Goal: Task Accomplishment & Management: Use online tool/utility

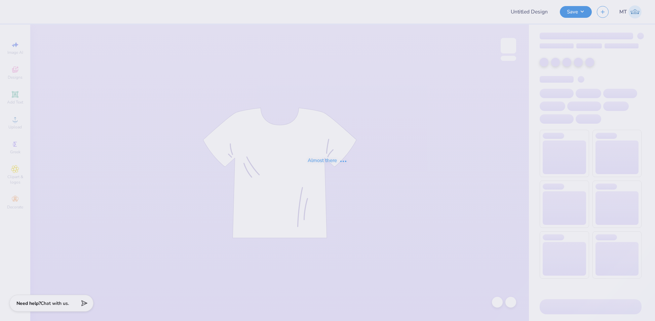
type input "FPS239617"
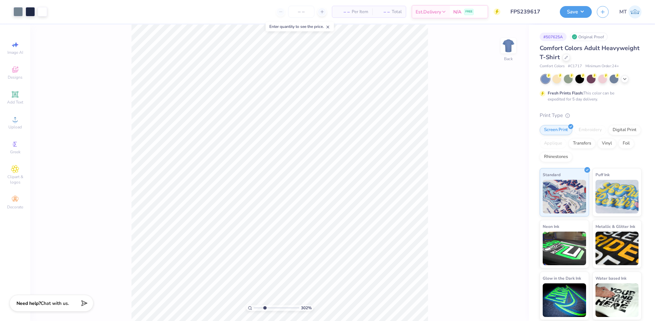
click at [264, 307] on input "range" at bounding box center [276, 308] width 45 height 6
drag, startPoint x: 264, startPoint y: 308, endPoint x: 251, endPoint y: 308, distance: 13.8
type input "1"
click at [254, 308] on input "range" at bounding box center [276, 308] width 45 height 6
click at [500, 161] on input "14.00" at bounding box center [504, 157] width 24 height 9
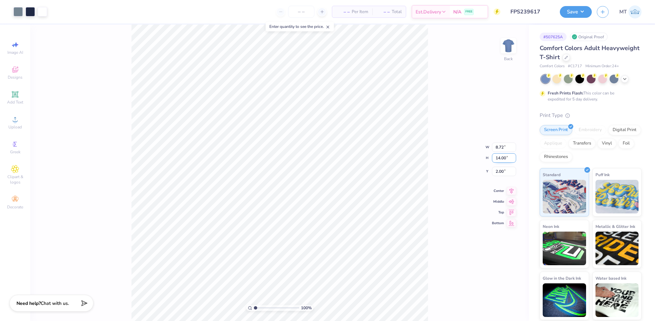
click at [500, 161] on input "14.00" at bounding box center [504, 157] width 24 height 9
type input "10"
type input "6.23"
type input "10.00"
click at [497, 167] on input "4.00" at bounding box center [504, 166] width 24 height 9
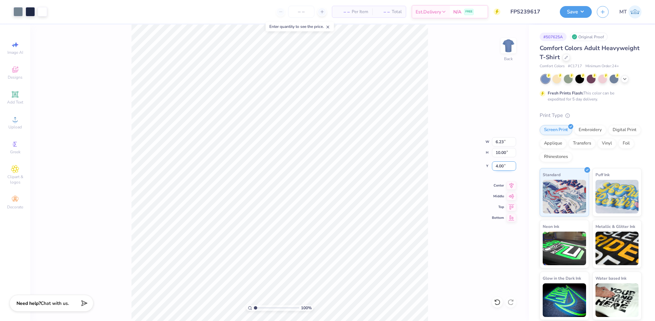
click at [497, 167] on input "4.00" at bounding box center [504, 166] width 24 height 9
type input "3.00"
click at [446, 138] on div "100 % Back W 6.23 6.23 " H 10.00 10.00 " Y 3.00 3.00 " Center Middle Top Bottom" at bounding box center [279, 173] width 499 height 297
click at [506, 43] on img at bounding box center [508, 45] width 27 height 27
click at [500, 152] on input "10.17" at bounding box center [504, 152] width 24 height 9
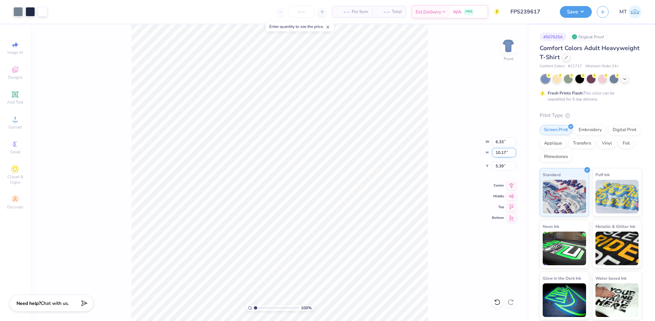
click at [500, 152] on input "10.17" at bounding box center [504, 152] width 24 height 9
type input "14"
type input "8.71"
type input "14.00"
click at [499, 164] on input "3.47" at bounding box center [504, 166] width 24 height 9
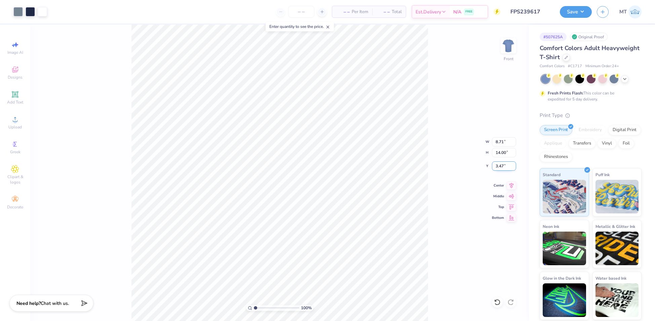
click at [499, 164] on input "3.47" at bounding box center [504, 166] width 24 height 9
type input "3.00"
click at [508, 42] on img at bounding box center [508, 45] width 27 height 27
click at [577, 9] on button "Save" at bounding box center [576, 11] width 32 height 12
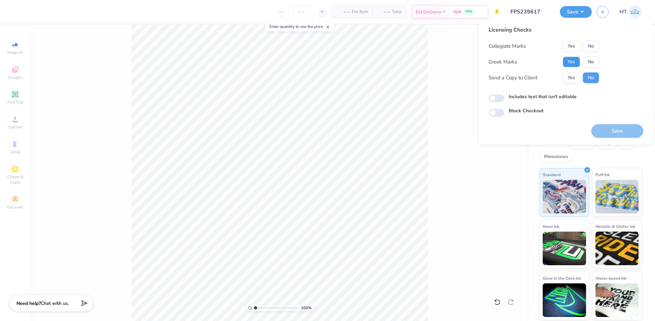
click at [578, 62] on button "Yes" at bounding box center [571, 62] width 17 height 11
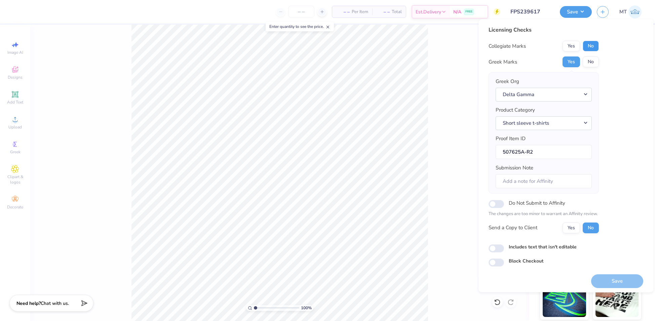
click at [593, 51] on button "No" at bounding box center [591, 46] width 16 height 11
click at [608, 283] on button "Save" at bounding box center [618, 282] width 52 height 14
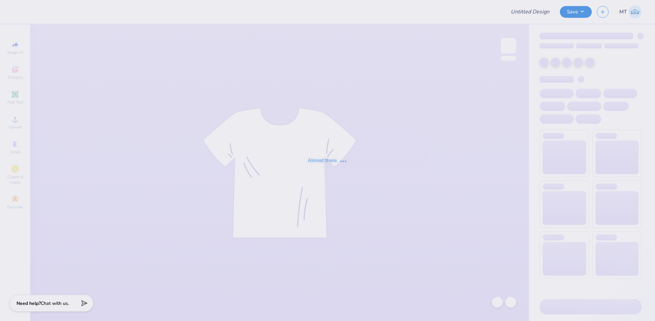
type input "FPS239587"
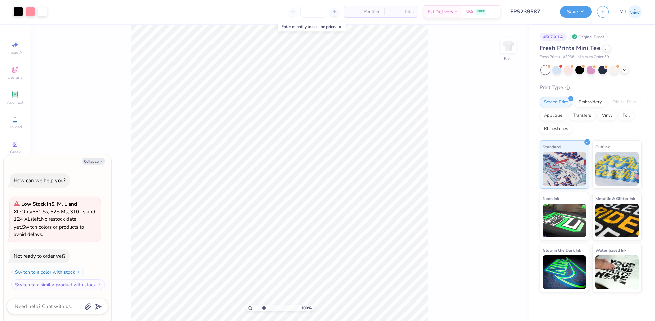
click at [264, 309] on input "range" at bounding box center [276, 308] width 45 height 6
click at [260, 307] on input "range" at bounding box center [276, 308] width 45 height 6
drag, startPoint x: 259, startPoint y: 308, endPoint x: 264, endPoint y: 307, distance: 5.1
type input "2.9"
click at [264, 307] on input "range" at bounding box center [276, 308] width 45 height 6
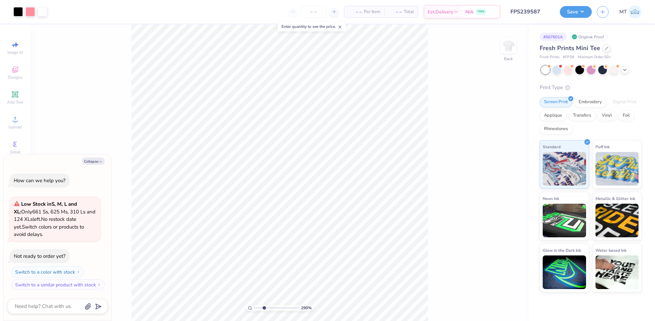
click at [98, 157] on div "Collapse How can we help you? Low Stock in S, M, L and XL : Only 661 Ss, 625 Ms…" at bounding box center [58, 237] width 108 height 167
click at [96, 159] on button "Collapse" at bounding box center [93, 161] width 23 height 7
type textarea "x"
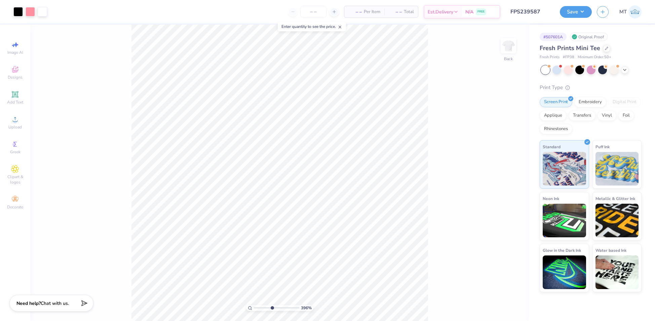
drag, startPoint x: 264, startPoint y: 307, endPoint x: 272, endPoint y: 309, distance: 8.2
click at [272, 309] on input "range" at bounding box center [276, 308] width 45 height 6
drag, startPoint x: 271, startPoint y: 307, endPoint x: 254, endPoint y: 305, distance: 17.4
click at [254, 305] on input "range" at bounding box center [276, 308] width 45 height 6
click at [20, 11] on div at bounding box center [17, 10] width 9 height 9
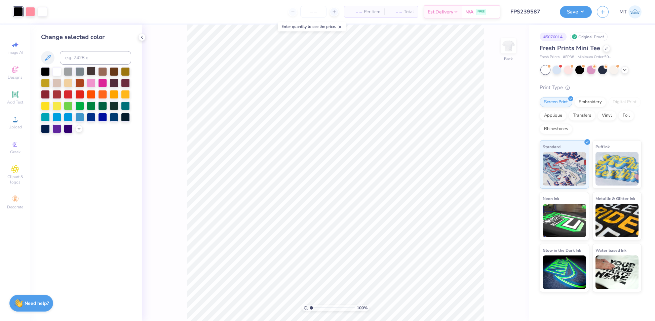
click at [87, 72] on div at bounding box center [91, 71] width 9 height 9
click at [322, 307] on input "range" at bounding box center [332, 308] width 45 height 6
click at [28, 13] on div at bounding box center [30, 10] width 9 height 9
click at [76, 129] on icon at bounding box center [78, 128] width 5 height 5
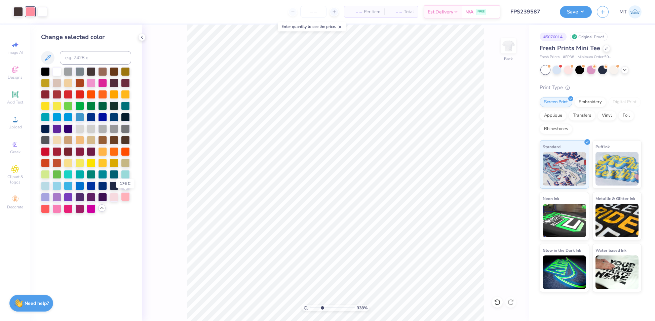
click at [124, 196] on div at bounding box center [125, 196] width 9 height 9
drag, startPoint x: 322, startPoint y: 307, endPoint x: 309, endPoint y: 302, distance: 13.7
type input "1"
click at [310, 305] on input "range" at bounding box center [332, 308] width 45 height 6
click at [579, 11] on button "Save" at bounding box center [576, 11] width 32 height 12
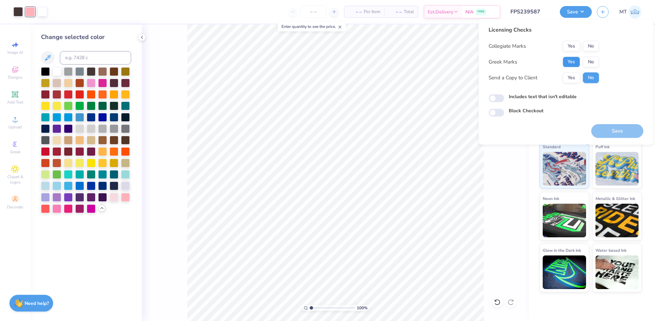
click at [571, 67] on button "Yes" at bounding box center [571, 62] width 17 height 11
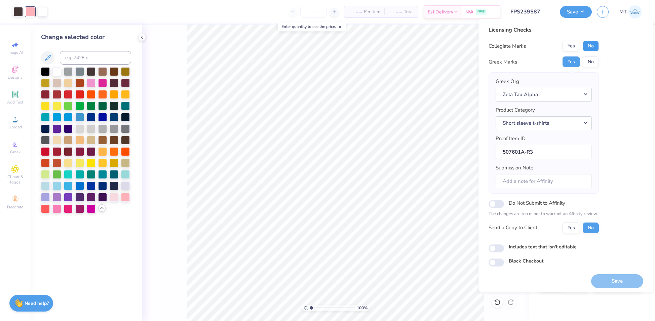
click at [593, 46] on button "No" at bounding box center [591, 46] width 16 height 11
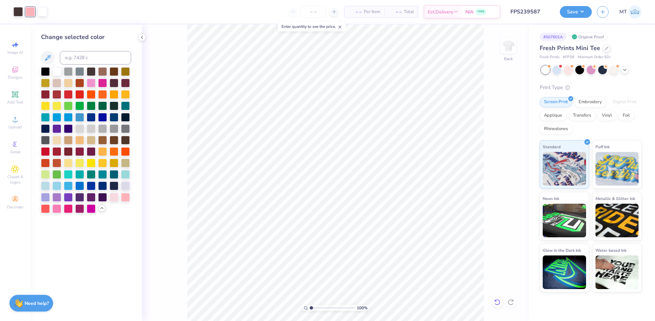
click at [499, 306] on div at bounding box center [497, 302] width 11 height 11
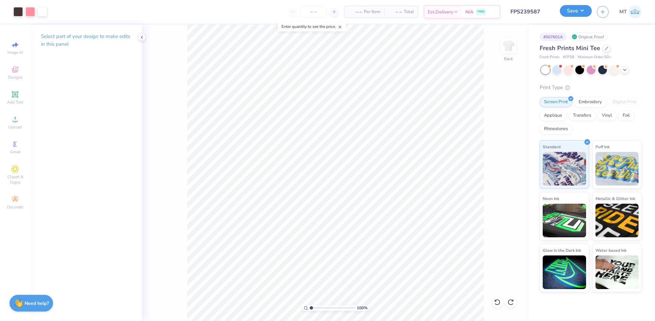
click at [582, 10] on button "Save" at bounding box center [576, 11] width 32 height 12
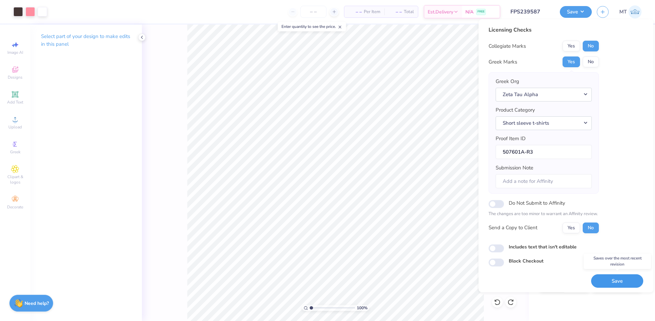
click at [616, 281] on button "Save" at bounding box center [618, 282] width 52 height 14
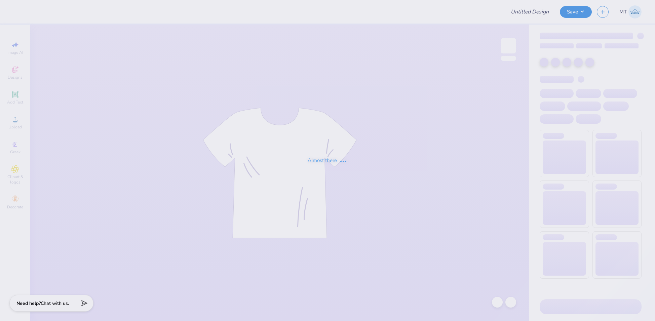
type input "FPS239619"
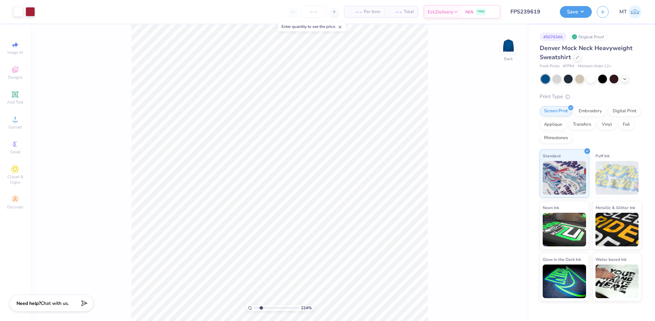
click at [261, 307] on input "range" at bounding box center [276, 308] width 45 height 6
click at [260, 307] on input "range" at bounding box center [276, 308] width 45 height 6
drag, startPoint x: 259, startPoint y: 307, endPoint x: 255, endPoint y: 306, distance: 4.6
click at [255, 306] on input "range" at bounding box center [276, 308] width 45 height 6
click at [32, 10] on div at bounding box center [30, 10] width 9 height 9
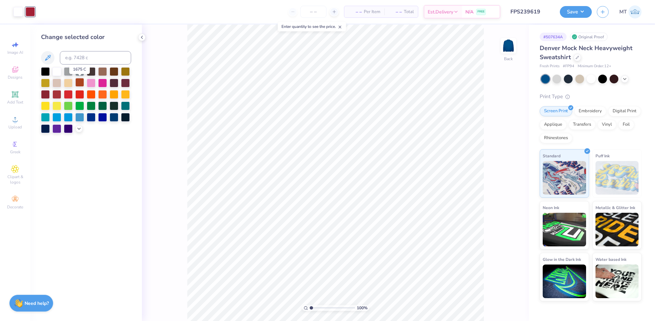
click at [79, 84] on div at bounding box center [79, 82] width 9 height 9
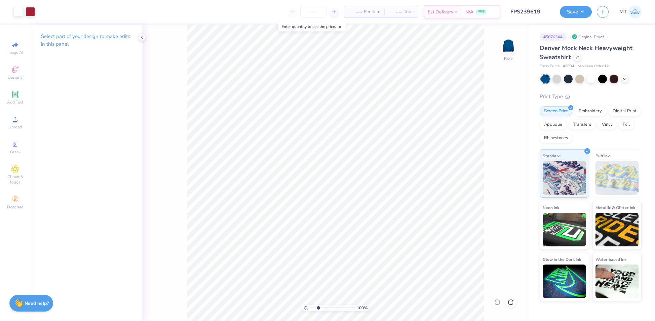
click at [318, 308] on input "range" at bounding box center [332, 308] width 45 height 6
drag, startPoint x: 315, startPoint y: 308, endPoint x: 306, endPoint y: 305, distance: 10.0
type input "1"
click at [310, 305] on input "range" at bounding box center [332, 308] width 45 height 6
click at [501, 140] on input "9.54" at bounding box center [504, 141] width 24 height 9
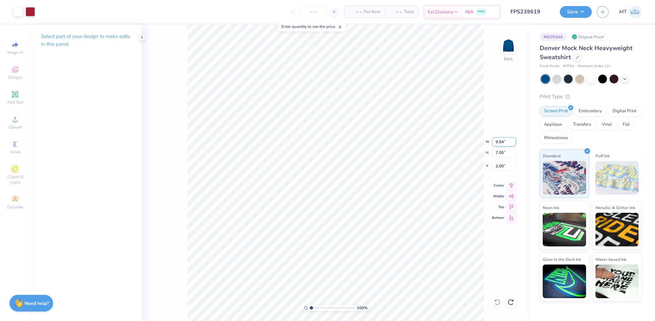
click at [501, 140] on input "9.54" at bounding box center [504, 141] width 24 height 9
type input "9.00"
type input "6.64"
type input "2.20"
click at [580, 10] on button "Save" at bounding box center [576, 11] width 32 height 12
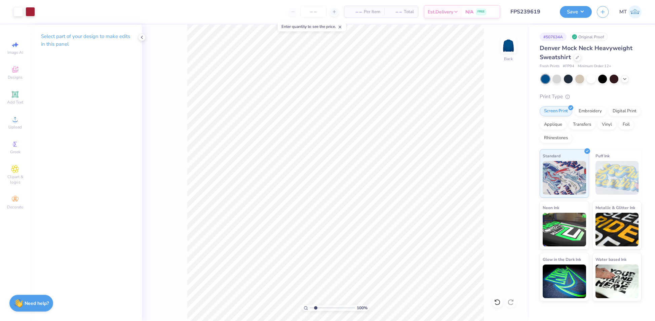
click at [316, 309] on input "range" at bounding box center [332, 308] width 45 height 6
type input "2.86"
click at [320, 307] on input "range" at bounding box center [332, 308] width 45 height 6
type input "7.02"
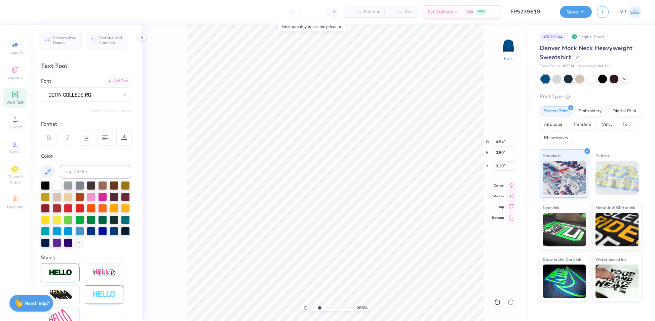
type input "8.09"
drag, startPoint x: 318, startPoint y: 309, endPoint x: 313, endPoint y: 308, distance: 5.1
click at [313, 308] on input "range" at bounding box center [332, 308] width 45 height 6
click at [126, 135] on icon at bounding box center [124, 138] width 6 height 6
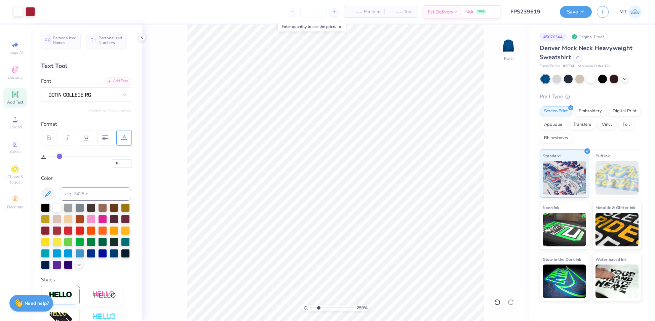
drag, startPoint x: 312, startPoint y: 308, endPoint x: 317, endPoint y: 310, distance: 6.0
type input "2.58"
click at [318, 311] on input "range" at bounding box center [332, 308] width 45 height 6
type input "8.79"
type input "0.73"
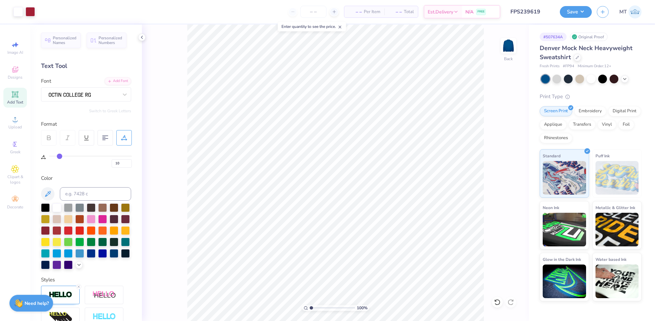
drag, startPoint x: 319, startPoint y: 307, endPoint x: 307, endPoint y: 304, distance: 12.5
type input "1"
click at [310, 305] on input "range" at bounding box center [332, 308] width 45 height 6
click at [499, 140] on input "8.96" at bounding box center [504, 141] width 24 height 9
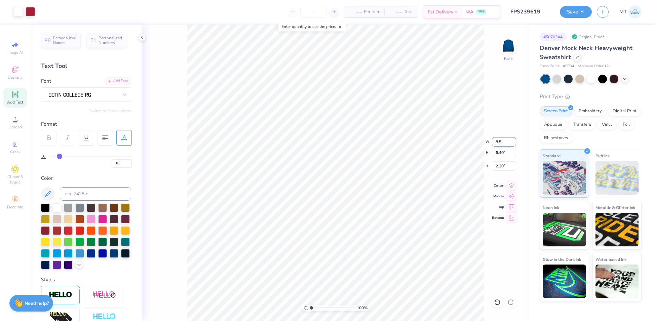
type input "8.50"
type input "6.07"
click at [501, 163] on input "2.36" at bounding box center [504, 166] width 24 height 9
type input "2.50"
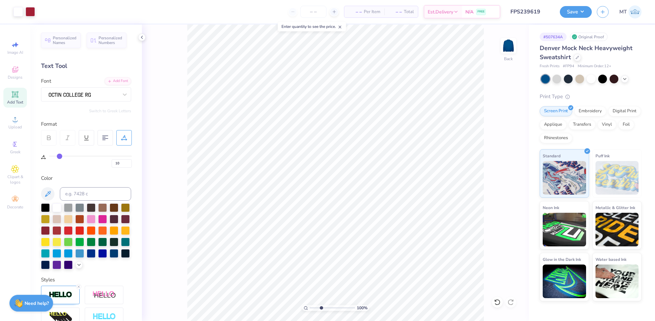
type input "3.16"
click at [321, 308] on input "range" at bounding box center [332, 308] width 45 height 6
type input "8.24"
type input "0.68"
type input "7.08"
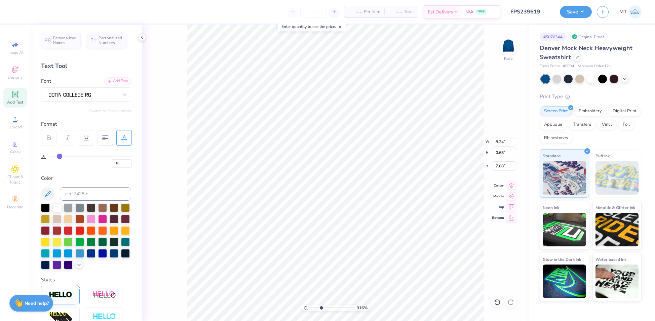
type input "8.16"
type input "7.09"
drag, startPoint x: 321, startPoint y: 307, endPoint x: 307, endPoint y: 307, distance: 13.5
type input "1"
click at [310, 307] on input "range" at bounding box center [332, 308] width 45 height 6
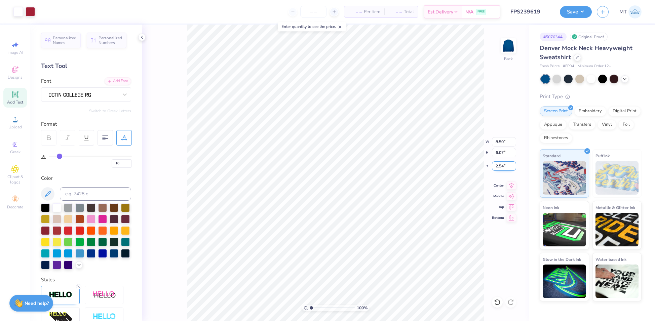
click at [500, 165] on input "2.54" at bounding box center [504, 166] width 24 height 9
type input "2.50"
click at [583, 15] on button "Save" at bounding box center [576, 11] width 32 height 12
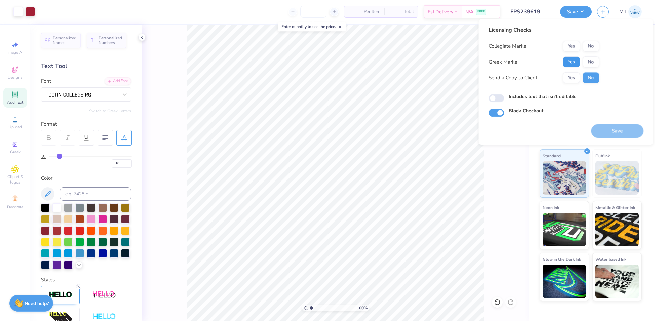
click at [574, 60] on button "Yes" at bounding box center [571, 62] width 17 height 11
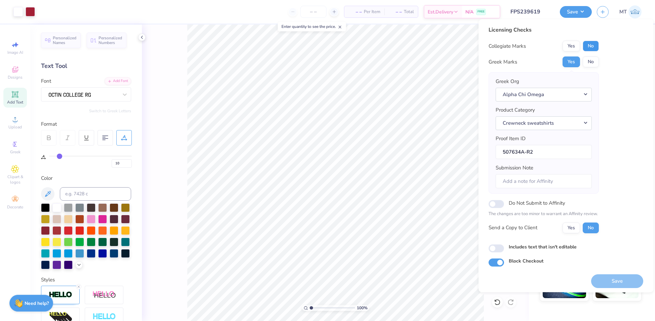
click at [592, 48] on button "No" at bounding box center [591, 46] width 16 height 11
click at [617, 275] on button "Save" at bounding box center [618, 282] width 52 height 14
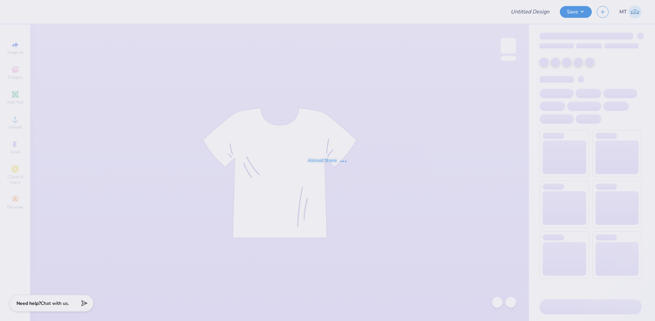
type input "FPS239339"
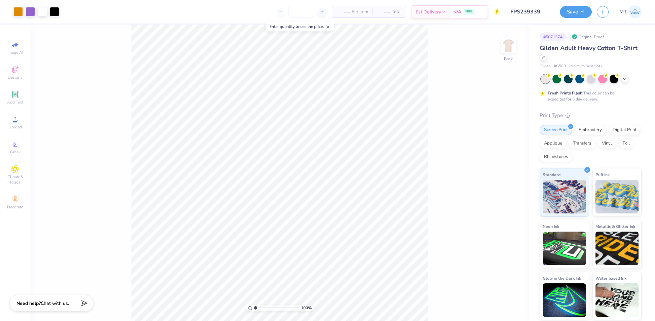
click at [264, 307] on input "range" at bounding box center [276, 308] width 45 height 6
drag, startPoint x: 263, startPoint y: 308, endPoint x: 253, endPoint y: 307, distance: 10.8
click at [254, 307] on input "range" at bounding box center [276, 308] width 45 height 6
click at [266, 307] on input "range" at bounding box center [276, 308] width 45 height 6
click at [262, 307] on input "range" at bounding box center [276, 308] width 45 height 6
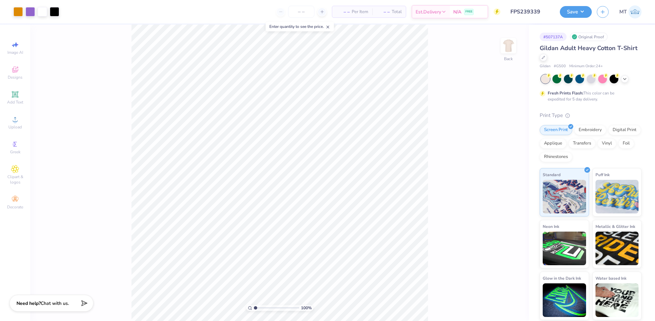
drag, startPoint x: 260, startPoint y: 308, endPoint x: 250, endPoint y: 307, distance: 10.6
type input "1"
click at [254, 307] on input "range" at bounding box center [276, 308] width 45 height 6
click at [501, 147] on input "11.50" at bounding box center [504, 147] width 24 height 9
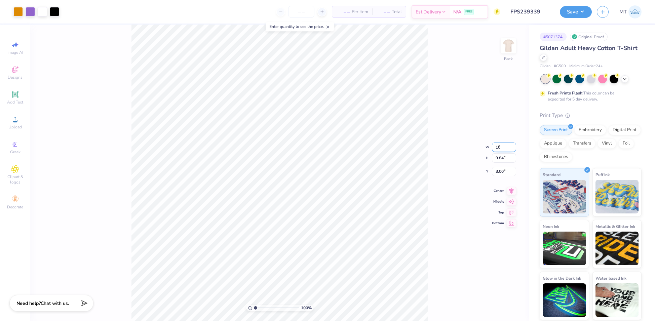
type input "10.00"
type input "8.55"
click at [499, 167] on input "3.64" at bounding box center [504, 166] width 24 height 9
click at [499, 165] on input "3.00" at bounding box center [504, 166] width 24 height 9
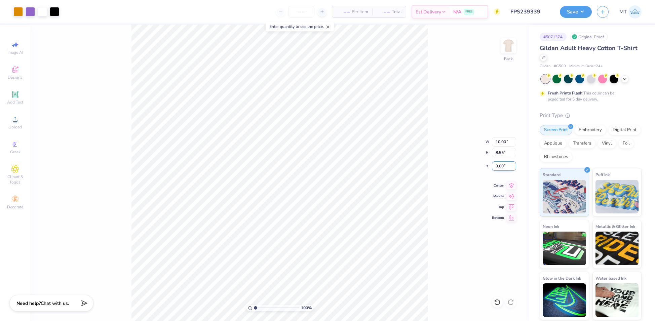
click at [499, 165] on input "3.00" at bounding box center [504, 166] width 24 height 9
type input "2.50"
click at [430, 136] on div "100 % Back W 10.00 10.00 " H 8.55 8.55 " Y 2.50 2.50 " Center Middle Top Bottom" at bounding box center [279, 173] width 499 height 297
click at [262, 309] on input "range" at bounding box center [276, 308] width 45 height 6
click at [56, 12] on div at bounding box center [54, 10] width 9 height 9
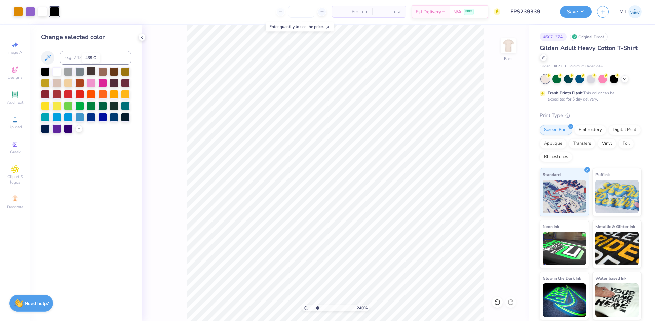
click at [91, 70] on div at bounding box center [91, 71] width 9 height 9
click at [322, 309] on input "range" at bounding box center [332, 308] width 45 height 6
click at [80, 128] on polyline at bounding box center [79, 128] width 3 height 1
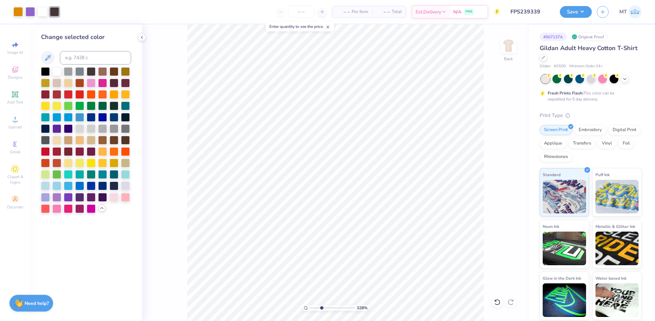
drag, startPoint x: 129, startPoint y: 116, endPoint x: 151, endPoint y: 131, distance: 27.0
click at [129, 116] on div at bounding box center [125, 117] width 9 height 9
drag, startPoint x: 321, startPoint y: 309, endPoint x: 308, endPoint y: 308, distance: 12.9
click at [310, 308] on input "range" at bounding box center [332, 308] width 45 height 6
click at [112, 187] on div at bounding box center [114, 185] width 9 height 9
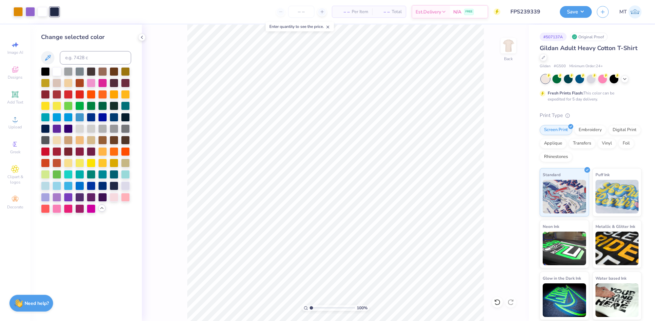
click at [321, 308] on input "range" at bounding box center [332, 308] width 45 height 6
click at [315, 308] on input "range" at bounding box center [332, 308] width 45 height 6
click at [48, 137] on div at bounding box center [45, 139] width 9 height 9
click at [316, 310] on input "range" at bounding box center [332, 308] width 45 height 6
click at [127, 119] on div at bounding box center [125, 116] width 9 height 9
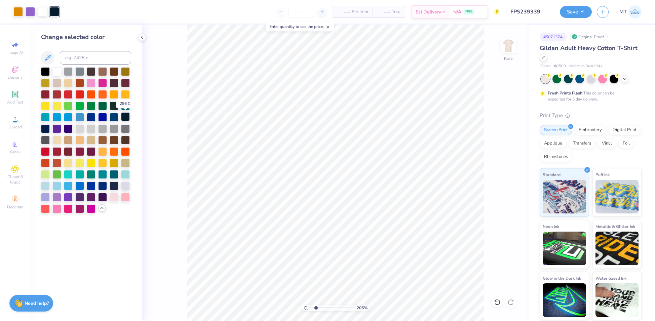
click at [126, 117] on div at bounding box center [125, 116] width 9 height 9
click at [113, 187] on div at bounding box center [114, 185] width 9 height 9
drag, startPoint x: 316, startPoint y: 308, endPoint x: 303, endPoint y: 308, distance: 13.1
type input "1"
click at [310, 308] on input "range" at bounding box center [332, 308] width 45 height 6
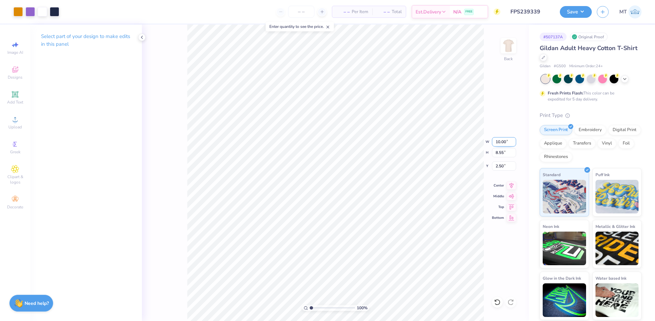
click at [498, 141] on input "10.00" at bounding box center [504, 141] width 24 height 9
type input "11.00"
type input "9.41"
click at [500, 166] on input "2.07" at bounding box center [504, 166] width 24 height 9
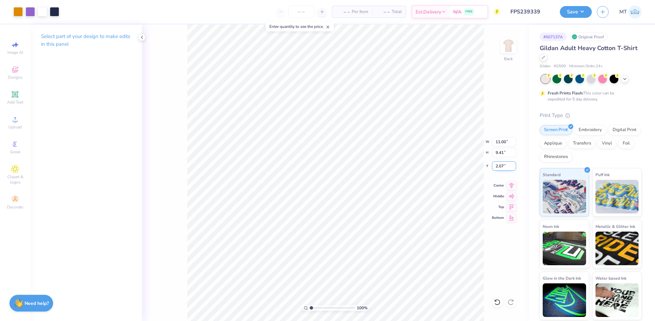
click at [500, 166] on input "2.07" at bounding box center [504, 166] width 24 height 9
type input "2.50"
click at [579, 16] on button "Save" at bounding box center [576, 11] width 32 height 12
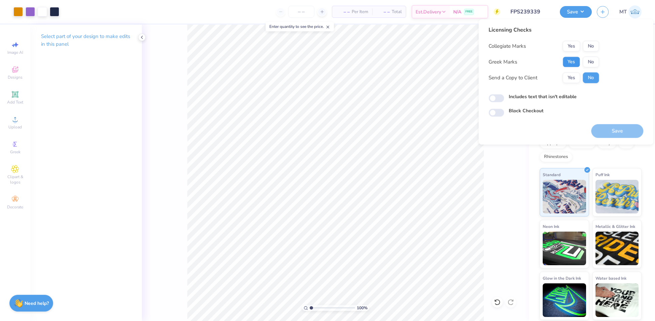
click at [571, 64] on button "Yes" at bounding box center [571, 62] width 17 height 11
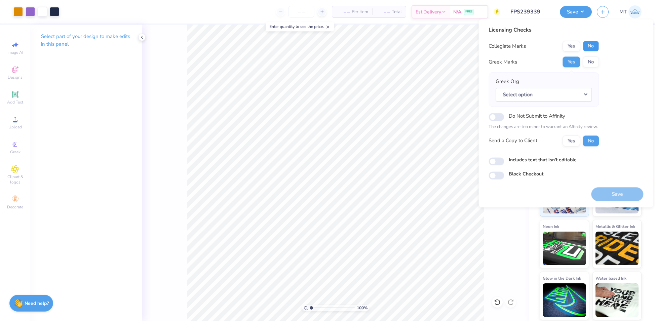
click at [588, 49] on button "No" at bounding box center [591, 46] width 16 height 11
click at [579, 82] on div "Greek Org Select option" at bounding box center [544, 90] width 96 height 24
click at [579, 92] on button "Select option" at bounding box center [544, 95] width 96 height 14
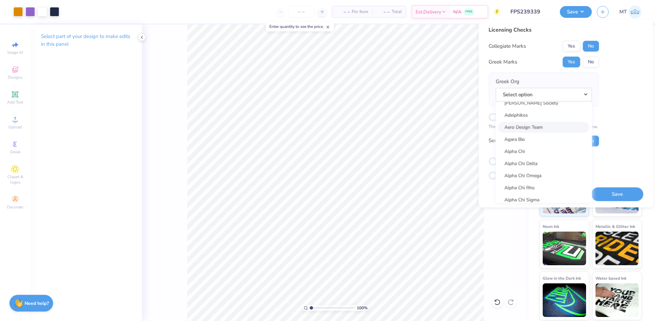
scroll to position [19, 0]
click at [619, 110] on div "Licensing Checks Collegiate Marks Yes No Greek Marks Yes No Greek Org Select op…" at bounding box center [566, 103] width 155 height 154
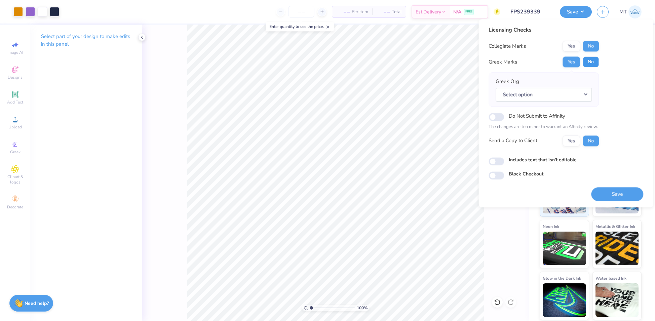
click at [585, 61] on button "No" at bounding box center [591, 62] width 16 height 11
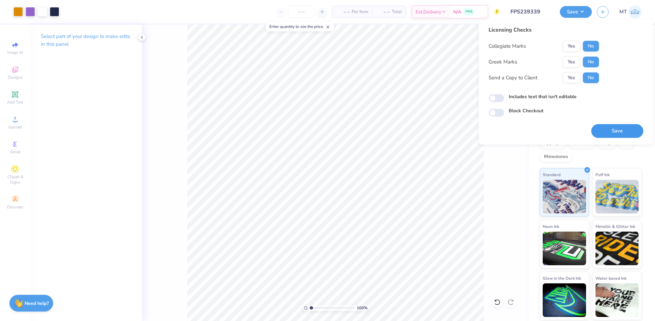
click at [620, 135] on button "Save" at bounding box center [618, 131] width 52 height 14
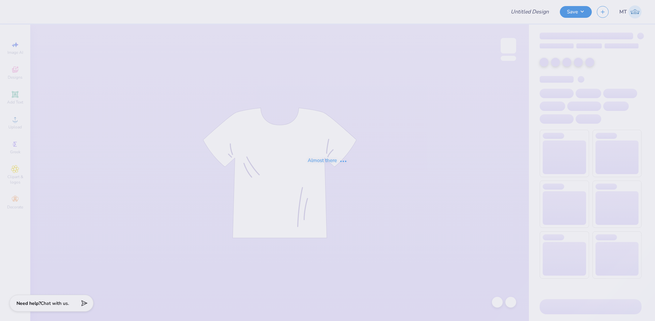
type input "FPS239588"
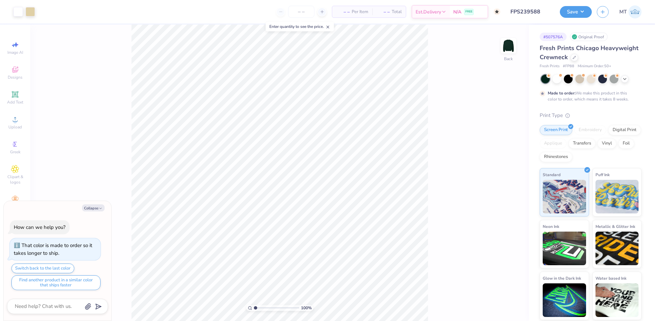
type textarea "x"
click at [499, 144] on input "12.50" at bounding box center [504, 147] width 24 height 9
type input "12"
type textarea "x"
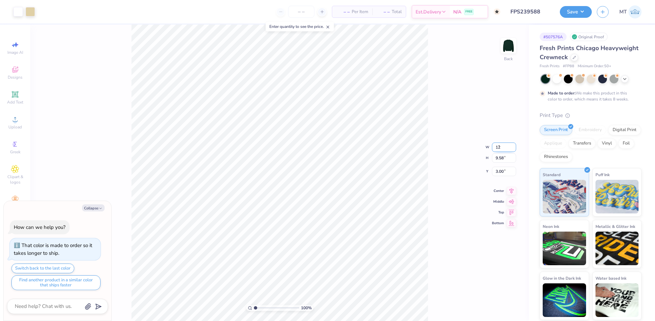
type input "12.00"
type input "9.19"
click at [500, 166] on input "3.19" at bounding box center [504, 166] width 24 height 9
type input "2.8"
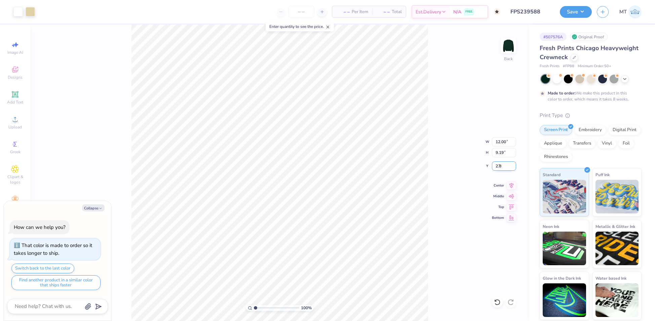
type textarea "x"
type input "2.80"
click at [453, 122] on div "100 % Back W 12.00 12.00 " H 9.19 9.19 " Y 2.80 2.80 " Center Middle Top Bottom" at bounding box center [279, 173] width 499 height 297
click at [590, 16] on div "Save" at bounding box center [576, 12] width 32 height 12
click at [585, 11] on button "Save" at bounding box center [576, 11] width 32 height 12
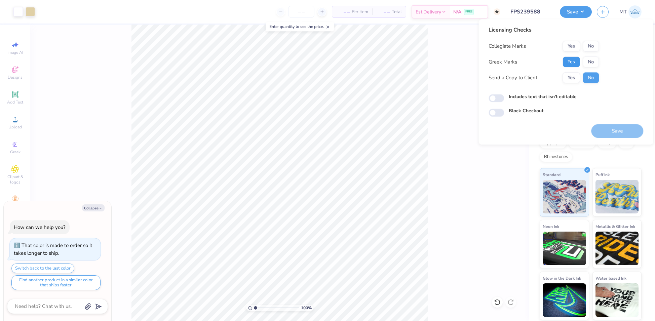
click at [571, 61] on button "Yes" at bounding box center [571, 62] width 17 height 11
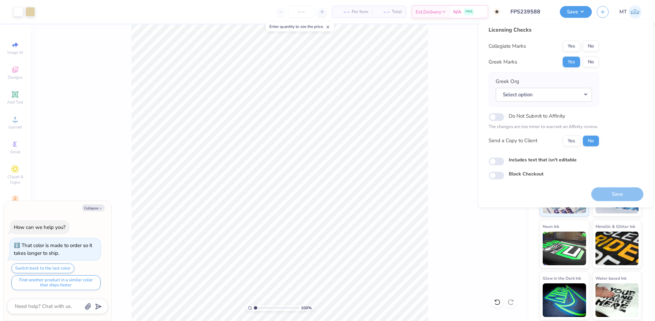
click at [588, 71] on div "Collegiate Marks Yes No Greek Marks Yes No Greek Org Select option Do Not Submi…" at bounding box center [544, 94] width 110 height 106
click at [588, 68] on div "Collegiate Marks Yes No Greek Marks Yes No Greek Org Select option Do Not Submi…" at bounding box center [544, 94] width 110 height 106
click at [590, 63] on button "No" at bounding box center [591, 62] width 16 height 11
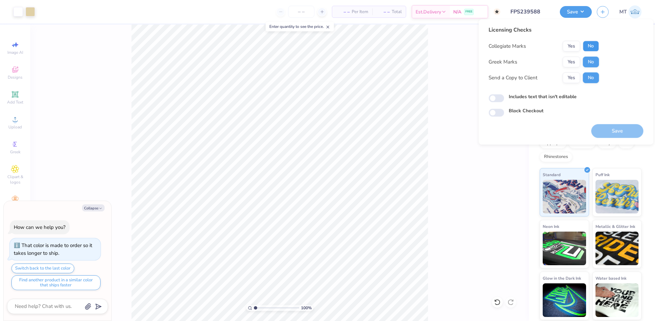
click at [590, 48] on button "No" at bounding box center [591, 46] width 16 height 11
click at [611, 134] on button "Save" at bounding box center [618, 131] width 52 height 14
type textarea "x"
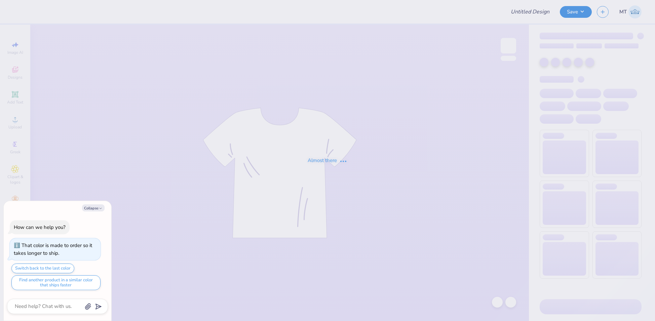
type textarea "x"
type input "FPS239584"
click at [96, 210] on button "Collapse" at bounding box center [93, 208] width 23 height 7
type textarea "x"
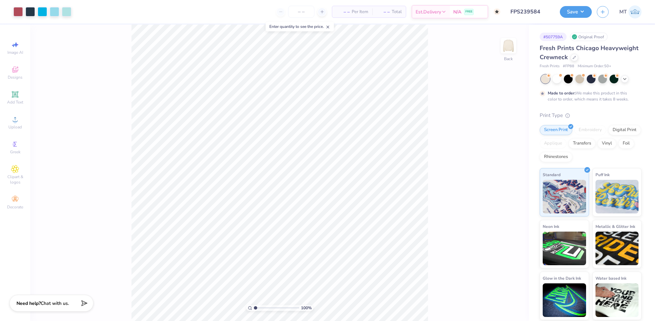
click at [260, 309] on input "range" at bounding box center [276, 308] width 45 height 6
drag, startPoint x: 258, startPoint y: 309, endPoint x: 250, endPoint y: 308, distance: 8.1
click at [254, 308] on input "range" at bounding box center [276, 308] width 45 height 6
drag, startPoint x: 256, startPoint y: 306, endPoint x: 261, endPoint y: 308, distance: 4.8
click at [261, 308] on input "range" at bounding box center [276, 308] width 45 height 6
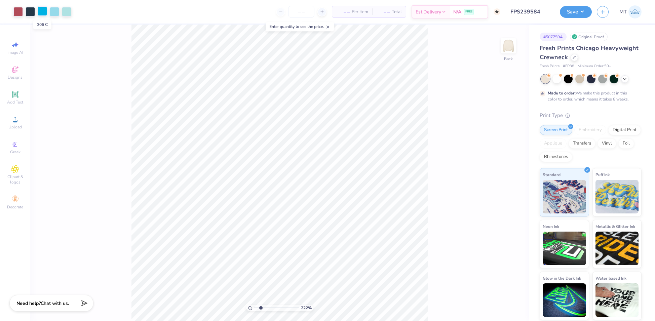
click at [40, 12] on div at bounding box center [42, 10] width 9 height 9
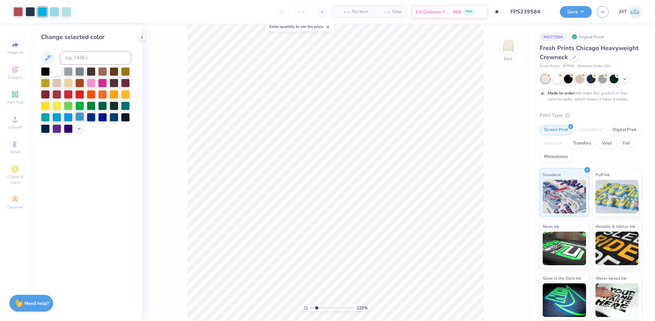
click at [79, 119] on div at bounding box center [79, 116] width 9 height 9
click at [55, 14] on div at bounding box center [54, 10] width 9 height 9
click at [78, 130] on icon at bounding box center [78, 128] width 5 height 5
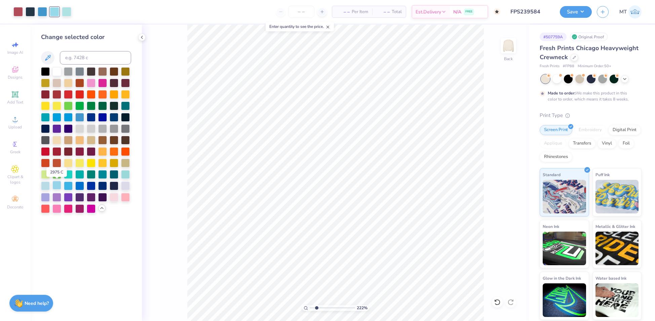
click at [57, 184] on div at bounding box center [56, 185] width 9 height 9
click at [68, 13] on div at bounding box center [66, 10] width 9 height 9
click at [47, 184] on div at bounding box center [45, 185] width 9 height 9
click at [17, 11] on div at bounding box center [17, 10] width 9 height 9
click at [93, 71] on div at bounding box center [91, 71] width 9 height 9
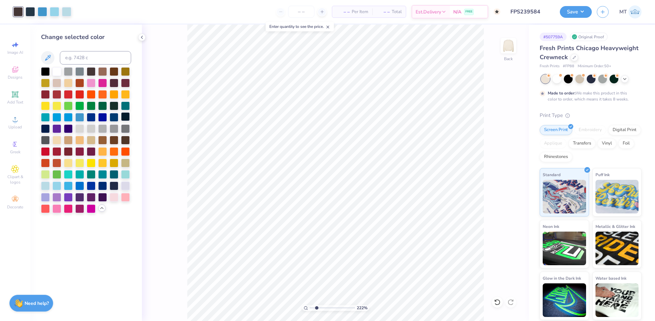
click at [125, 117] on div at bounding box center [125, 116] width 9 height 9
click at [81, 95] on div at bounding box center [79, 94] width 9 height 9
click at [56, 154] on div at bounding box center [56, 151] width 9 height 9
click at [496, 303] on icon at bounding box center [497, 302] width 7 height 7
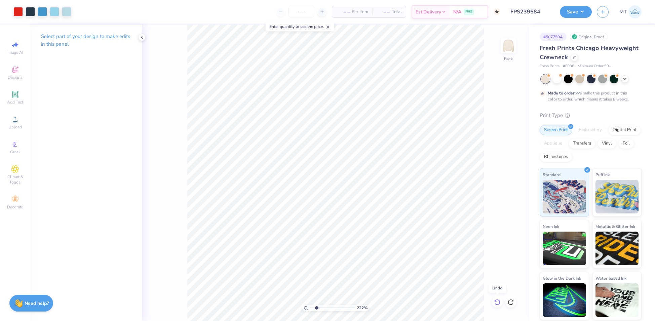
click at [496, 303] on icon at bounding box center [497, 302] width 7 height 7
click at [15, 9] on div at bounding box center [17, 10] width 9 height 9
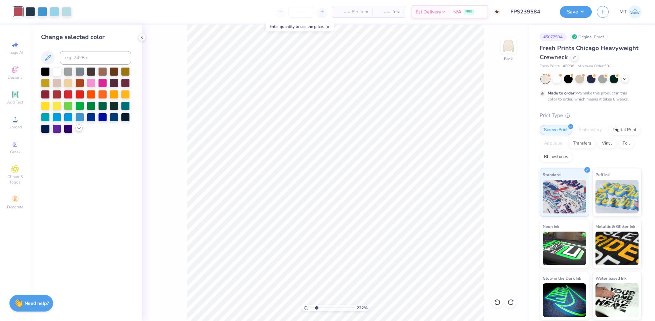
click at [81, 128] on icon at bounding box center [78, 128] width 5 height 5
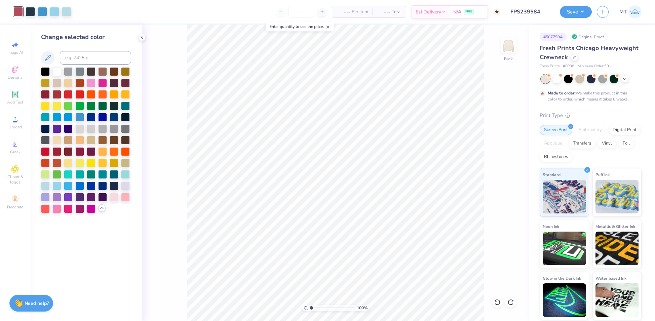
drag, startPoint x: 316, startPoint y: 307, endPoint x: 298, endPoint y: 305, distance: 18.7
click at [310, 305] on input "range" at bounding box center [332, 308] width 45 height 6
click at [337, 309] on input "range" at bounding box center [332, 308] width 45 height 6
type input "1"
click at [294, 304] on div "668 %" at bounding box center [335, 173] width 297 height 297
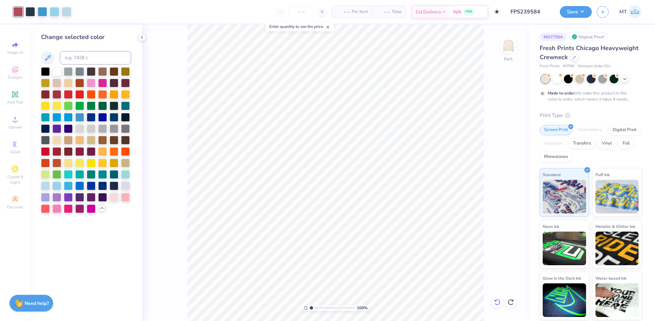
click at [495, 300] on icon at bounding box center [497, 302] width 7 height 7
click at [42, 9] on div at bounding box center [42, 10] width 9 height 9
click at [509, 304] on icon at bounding box center [511, 302] width 6 height 6
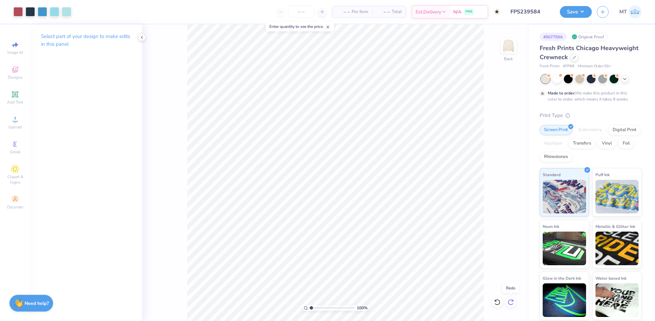
click at [509, 304] on icon at bounding box center [511, 302] width 6 height 6
click at [501, 143] on input "12.00" at bounding box center [504, 141] width 24 height 9
type input "11.00"
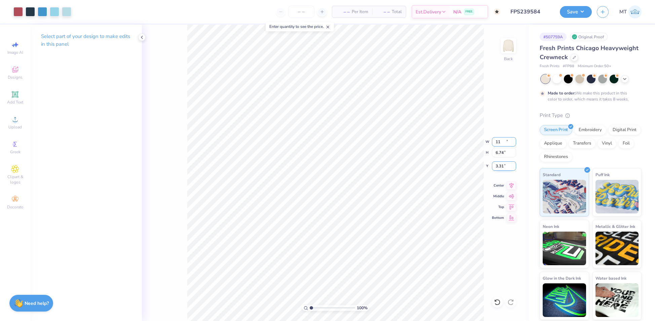
type input "6.74"
click at [500, 165] on input "3.31" at bounding box center [504, 166] width 24 height 9
type input "2.80"
click at [583, 10] on button "Save" at bounding box center [576, 11] width 32 height 12
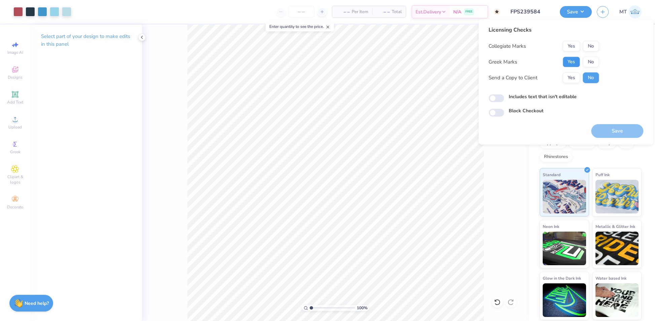
click at [569, 62] on button "Yes" at bounding box center [571, 62] width 17 height 11
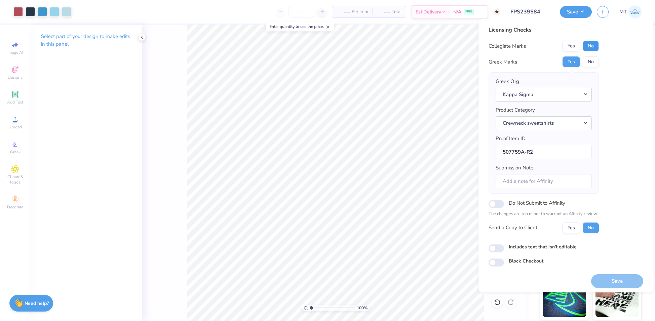
click at [594, 48] on button "No" at bounding box center [591, 46] width 16 height 11
click at [621, 281] on button "Save" at bounding box center [618, 282] width 52 height 14
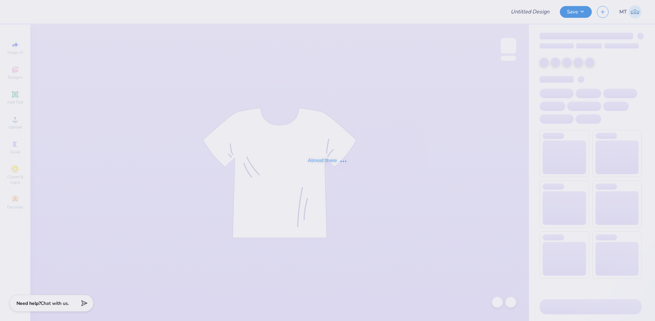
type input "FPS239586"
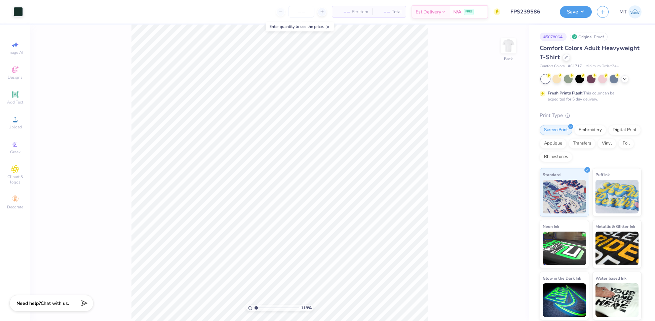
type input "1"
click at [500, 147] on input "7.00" at bounding box center [504, 147] width 24 height 9
type input "8.00"
type input "4.91"
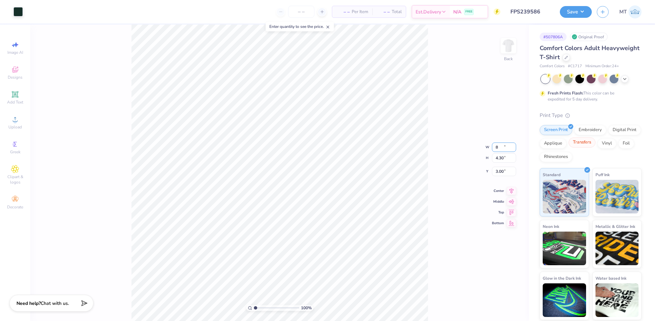
type input "2.69"
click at [501, 140] on input "8.00" at bounding box center [504, 141] width 24 height 9
type input "6.00"
type input "3.68"
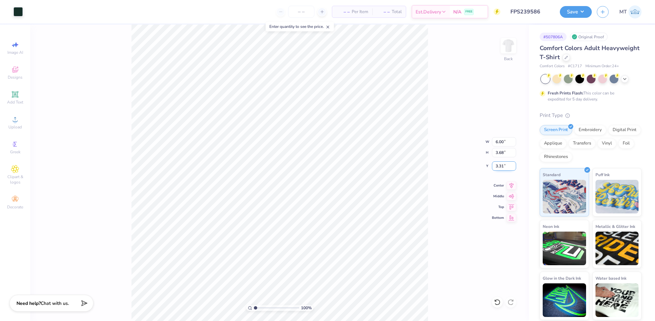
click at [501, 166] on input "3.31" at bounding box center [504, 166] width 24 height 9
type input "3.00"
click at [487, 106] on div "100 % Back W 6.00 6.00 " H 3.68 3.68 " Y 3.00 3.00 " Center Middle Top Bottom" at bounding box center [279, 173] width 499 height 297
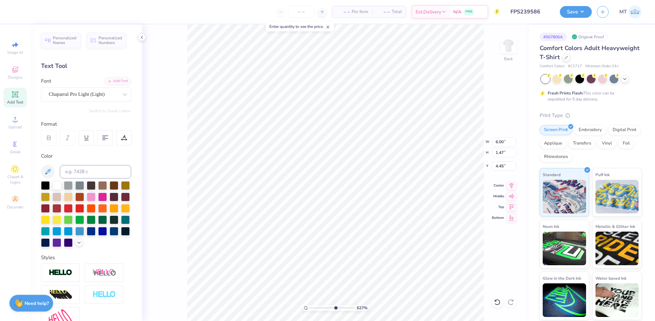
type input "6.27117992065937"
type input "2.23"
type input "6.27117992065937"
type input "4.51"
type input "5.62703514032409"
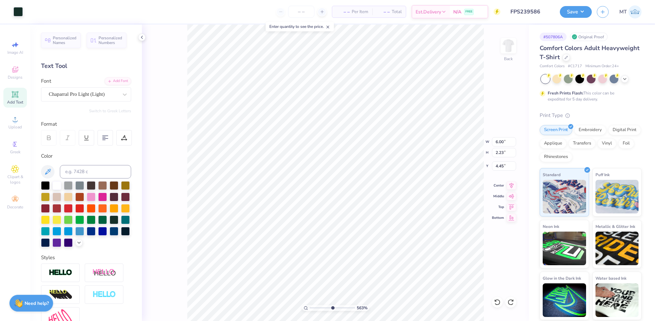
type input "4.52"
type input "3.25888483551518"
type input "3.33"
type input "3.25888483551518"
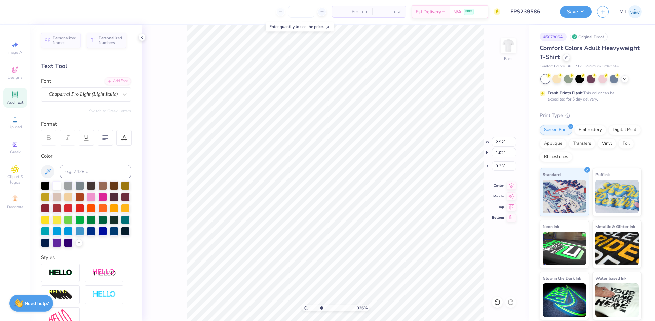
type textarea "2"
type input "3.25888483551518"
type textarea "20"
type input "3.25888483551518"
type input "3.39"
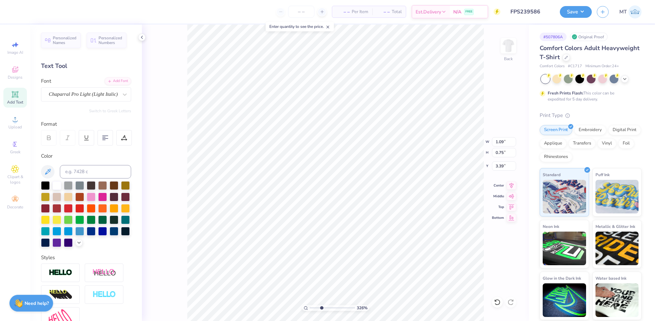
type input "3.25888483551518"
type textarea "2"
type input "3.25888483551518"
type textarea "25"
click at [94, 98] on div at bounding box center [83, 94] width 69 height 9
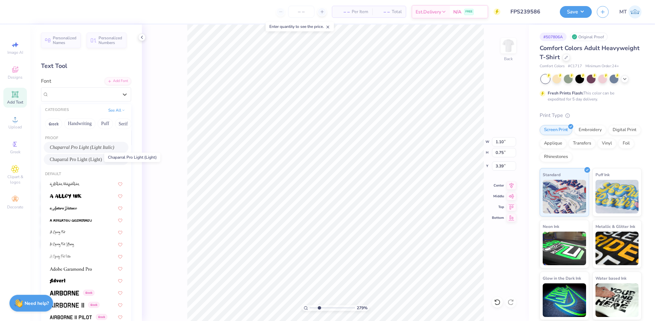
click at [82, 160] on span "Chaparral Pro Light (Light)" at bounding box center [76, 159] width 52 height 7
type input "2.79028077139324"
type input "1.03"
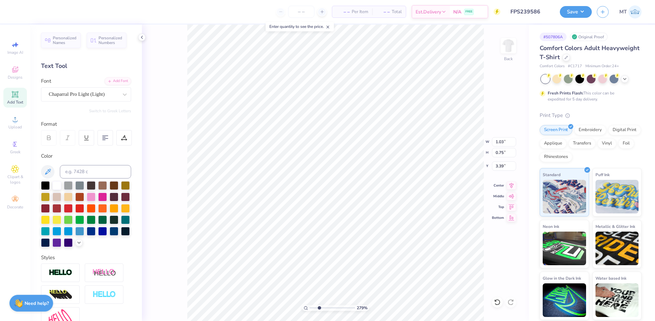
type input "2.79028077139324"
type input "1.09"
click at [75, 95] on div "Chaparral Pro Light (Light Italic)" at bounding box center [83, 94] width 71 height 10
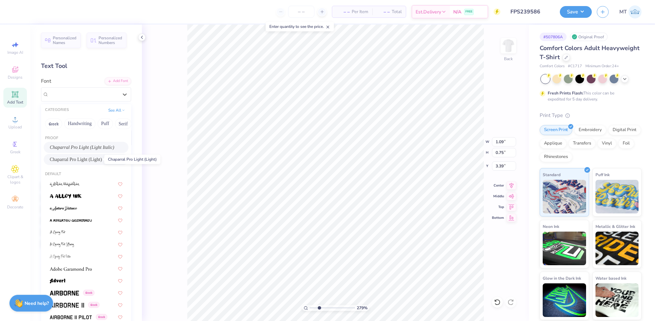
click at [85, 158] on span "Chaparral Pro Light (Light)" at bounding box center [76, 159] width 52 height 7
type input "2.79028077139324"
type input "1.05"
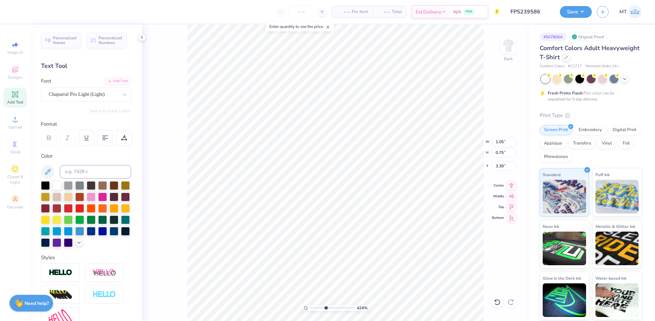
type input "4.23851007315916"
type input "3.90"
type input "4.23851007315916"
type input "2.54"
type input "0.49"
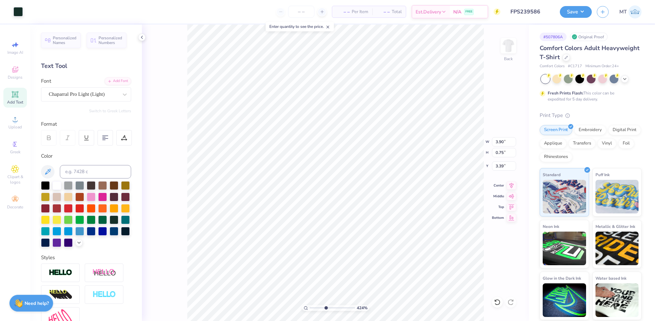
type input "3.65"
type input "4.23851007315916"
type input "3.67"
type input "5.9532116743983"
type input "5.75"
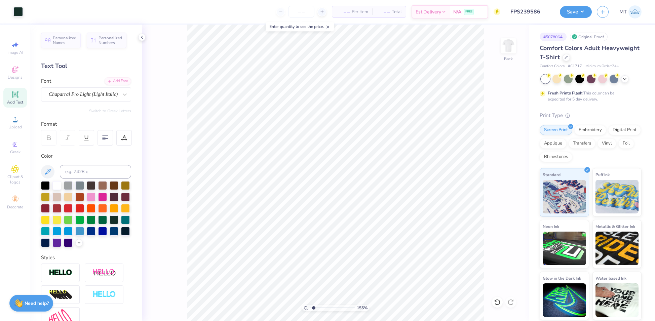
type input "1"
click at [457, 148] on div "100 % Back W 6.00 6.00 " H 3.77 3.77 " Y 3.00 3.00 " Center Middle Top Bottom" at bounding box center [335, 173] width 387 height 297
click at [583, 9] on button "Save" at bounding box center [576, 11] width 32 height 12
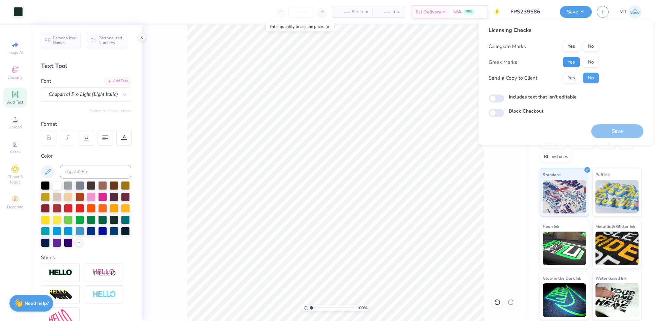
click at [574, 64] on button "Yes" at bounding box center [571, 62] width 17 height 11
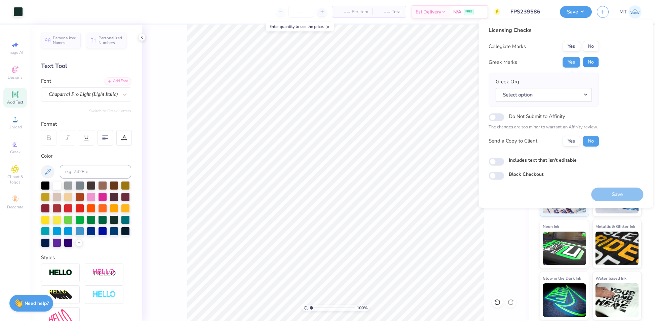
click at [593, 65] on button "No" at bounding box center [591, 62] width 16 height 11
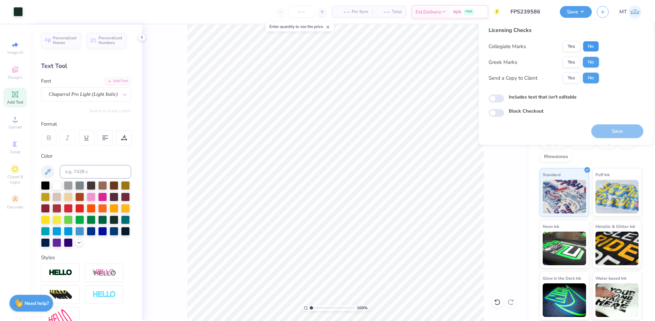
click at [591, 47] on button "No" at bounding box center [591, 46] width 16 height 11
click at [622, 128] on button "Save" at bounding box center [618, 132] width 52 height 14
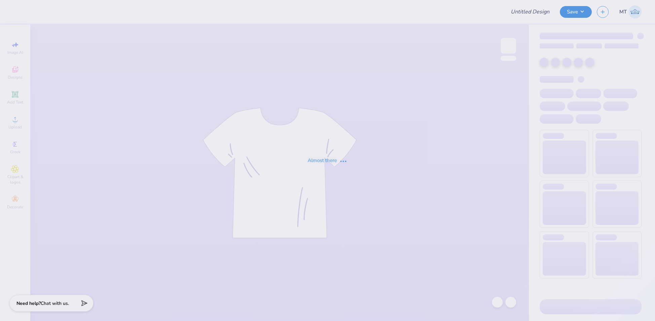
type input "FPS239489"
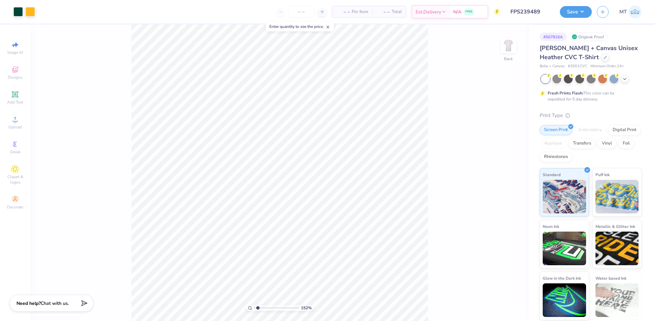
type input "1"
click at [500, 157] on input "11.74" at bounding box center [504, 157] width 24 height 9
type input "9"
type input "7.67"
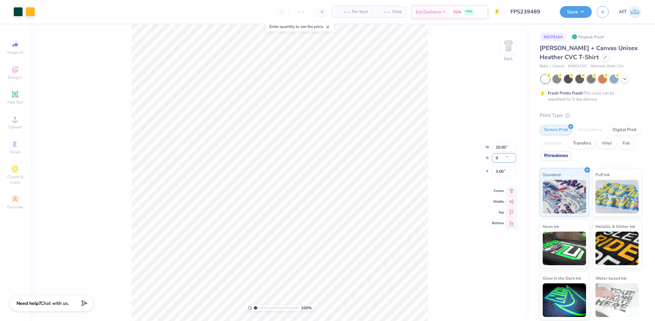
type input "9.00"
click at [499, 167] on input "4.37" at bounding box center [504, 166] width 24 height 9
type input "3.00"
type input "1.21643245666582"
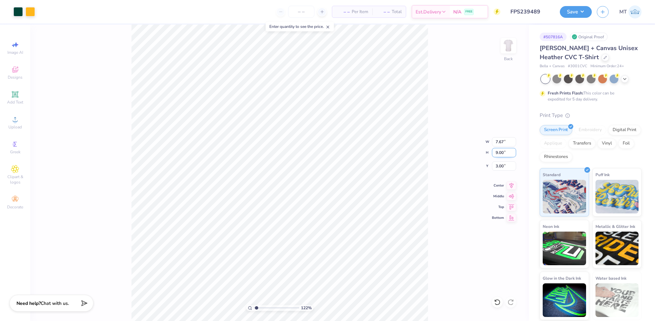
click at [503, 152] on input "9.00" at bounding box center [504, 152] width 24 height 9
click at [499, 152] on input "9.00" at bounding box center [504, 152] width 24 height 9
type input "10"
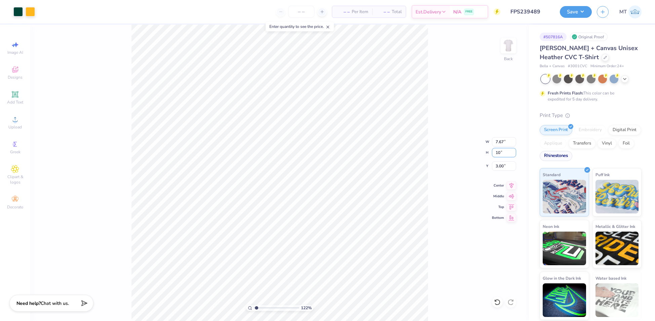
type input "1.21643245666582"
type input "8.52"
type input "10.00"
click at [499, 164] on input "2.50" at bounding box center [504, 166] width 24 height 9
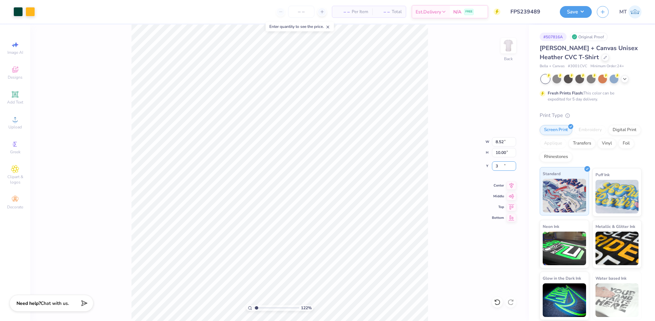
type input "3"
type input "1.21643245666582"
type input "3.00"
click at [437, 129] on div "122 % Back W 8.52 8.52 " H 10.00 10.00 " Y 3.00 3.00 " Center Middle Top Bottom" at bounding box center [279, 173] width 499 height 297
click at [581, 11] on button "Save" at bounding box center [576, 11] width 32 height 12
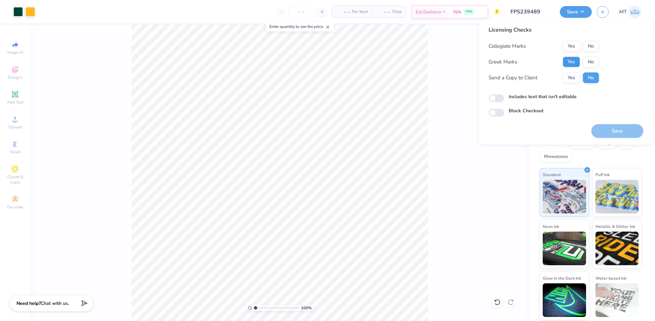
click at [574, 60] on button "Yes" at bounding box center [571, 62] width 17 height 11
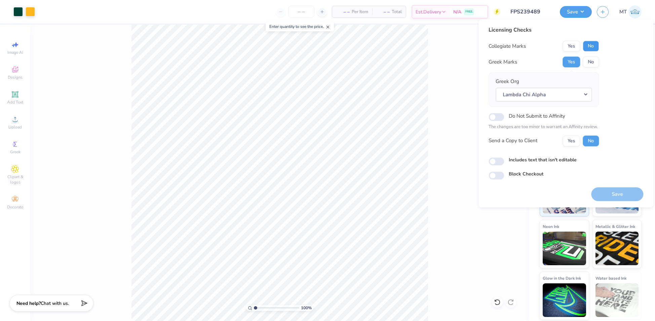
click at [591, 49] on button "No" at bounding box center [591, 46] width 16 height 11
type input "1"
click at [631, 193] on button "Save" at bounding box center [618, 194] width 52 height 14
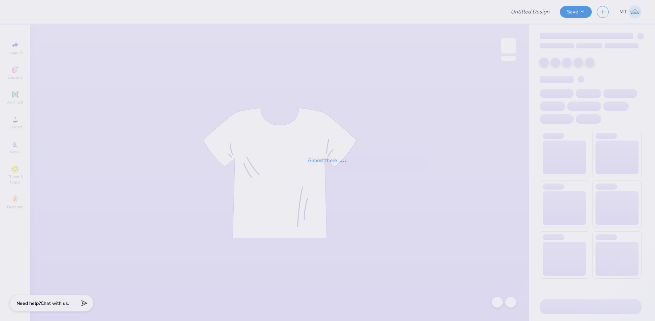
type input "FPS239551"
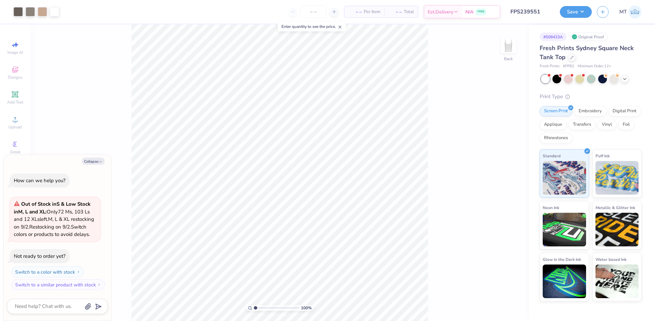
type textarea "x"
type input "1.71074033749039"
type textarea "x"
type input "1"
click at [95, 154] on div "Collapse How can we help you? Out of Stock in S & Low Stock in M, L and XL : On…" at bounding box center [58, 237] width 108 height 167
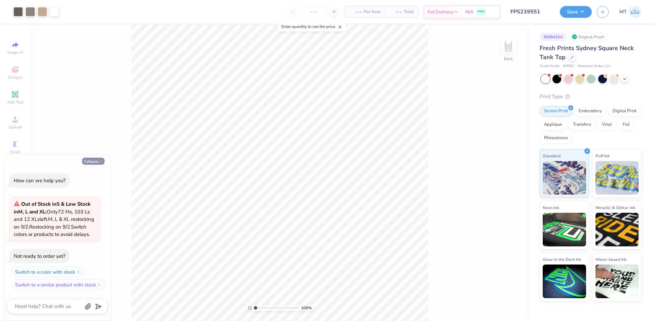
click at [95, 158] on button "Collapse" at bounding box center [93, 161] width 23 height 7
type textarea "x"
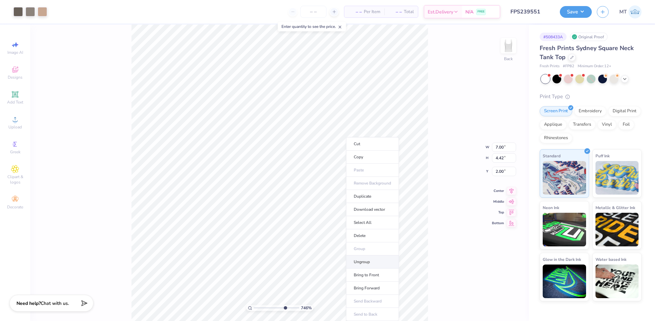
click at [371, 257] on li "Ungroup" at bounding box center [372, 262] width 53 height 13
click at [340, 248] on li "Group" at bounding box center [341, 249] width 53 height 13
type input "3.58801582749151"
type input "4.84"
type input "0.65"
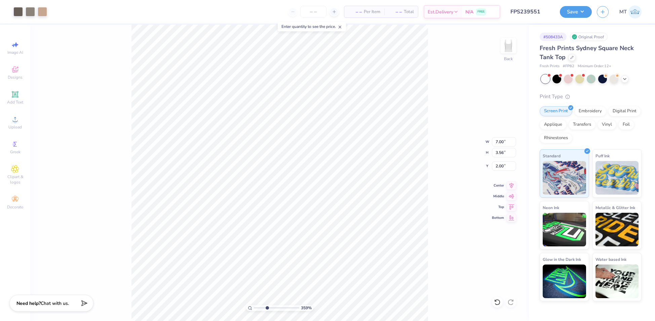
type input "5.77"
type input "3.58801582749151"
type input "5.95"
type input "3.58801582749151"
type input "5.77"
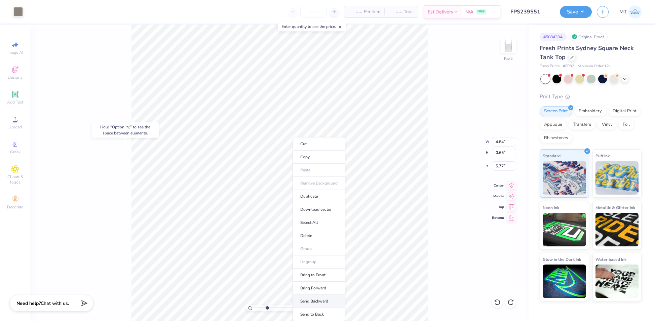
click at [327, 299] on li "Send Backward" at bounding box center [319, 301] width 53 height 13
type input "5.73811658497541"
type input "5.76"
type input "5.73811658497541"
type input "5.77"
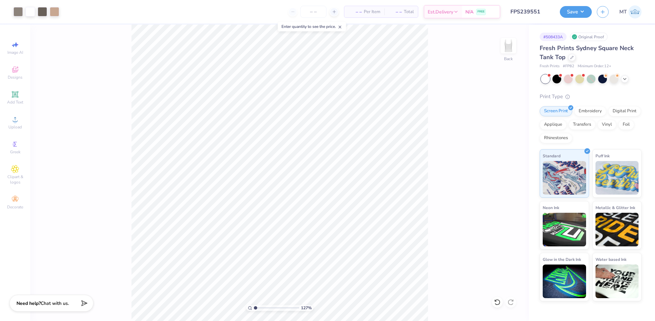
type input "1"
click at [500, 139] on input "7.00" at bounding box center [504, 141] width 24 height 9
type input "6.00"
type input "3.79"
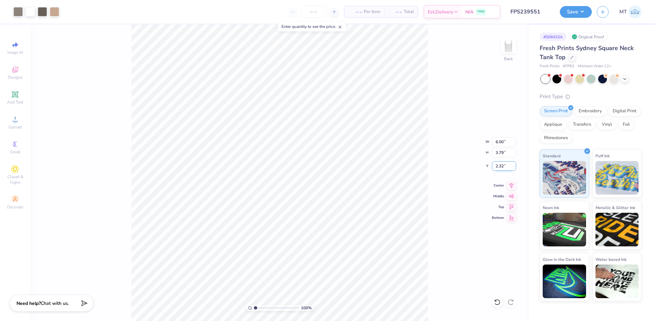
click at [498, 167] on input "2.32" at bounding box center [504, 166] width 24 height 9
click at [499, 162] on input "2.00" at bounding box center [504, 166] width 24 height 9
type input "2"
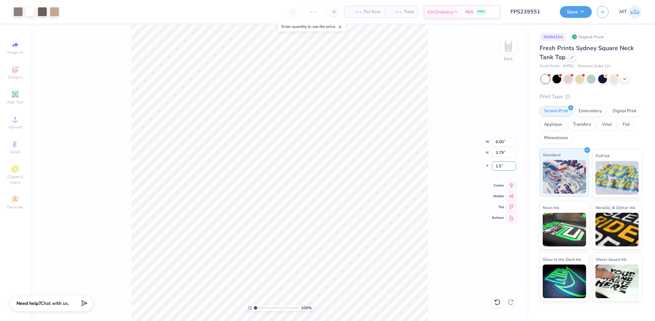
type input "1.50"
click at [431, 101] on div "100 % Back W 6.00 6.00 " H 3.79 3.79 " Y 1.50 1.50 " Center Middle Top Bottom" at bounding box center [279, 173] width 499 height 297
type input "1"
click at [575, 15] on button "Save" at bounding box center [576, 11] width 32 height 12
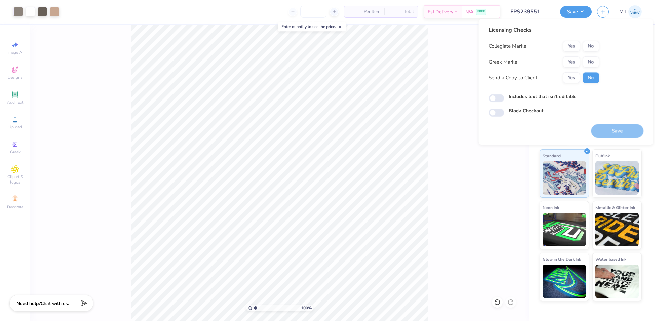
click at [580, 57] on div "Yes No" at bounding box center [581, 62] width 36 height 11
click at [577, 59] on button "Yes" at bounding box center [571, 62] width 17 height 11
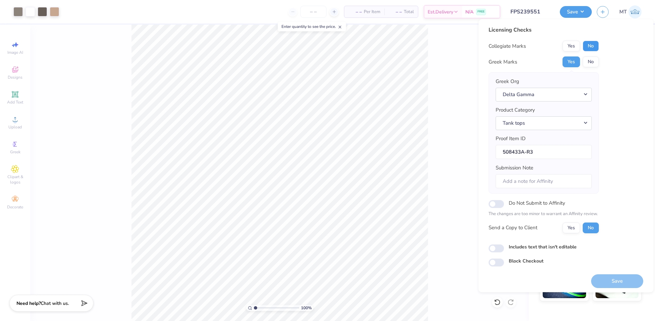
click at [591, 47] on button "No" at bounding box center [591, 46] width 16 height 11
click at [617, 284] on button "Save" at bounding box center [618, 282] width 52 height 14
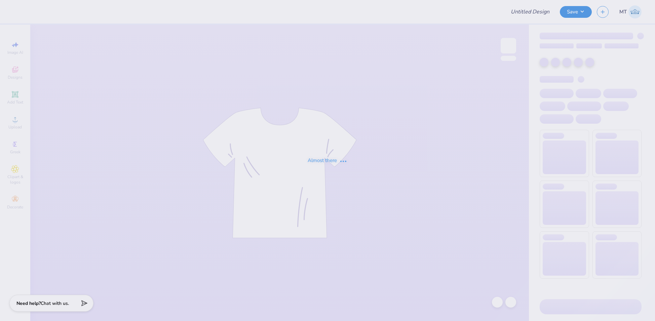
type input "FPS239521"
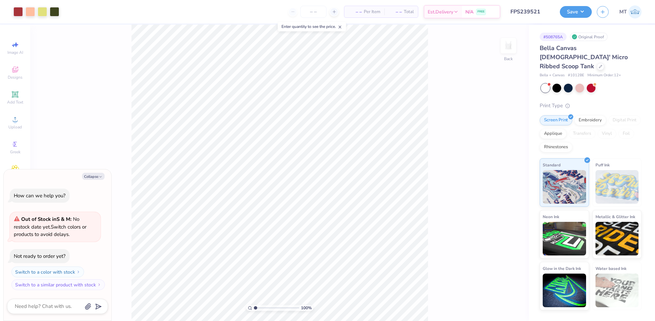
type input "3.52"
click at [267, 309] on input "range" at bounding box center [276, 308] width 45 height 6
click at [19, 10] on div at bounding box center [17, 10] width 9 height 9
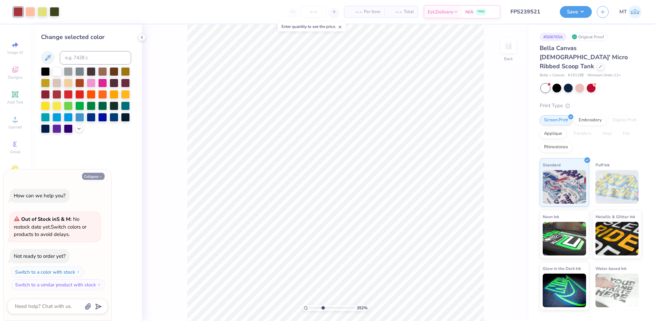
click at [99, 178] on icon "button" at bounding box center [101, 177] width 4 height 4
type textarea "x"
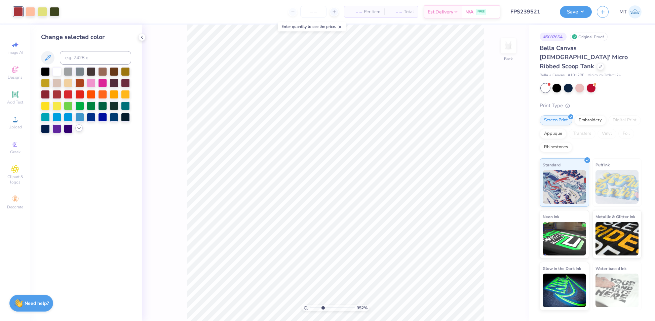
click at [80, 129] on icon at bounding box center [78, 128] width 5 height 5
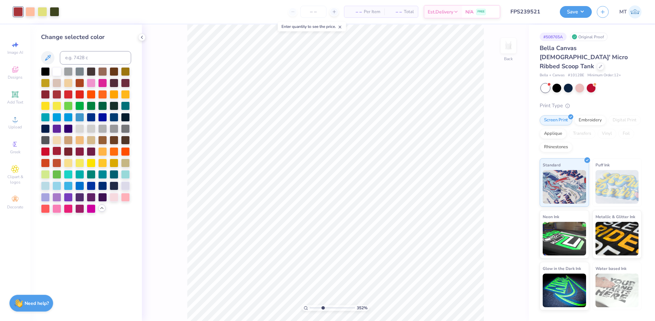
click at [59, 151] on div at bounding box center [56, 151] width 9 height 9
drag, startPoint x: 323, startPoint y: 307, endPoint x: 304, endPoint y: 308, distance: 18.9
type input "1"
click at [310, 308] on input "range" at bounding box center [332, 308] width 45 height 6
click at [498, 303] on icon at bounding box center [497, 302] width 7 height 7
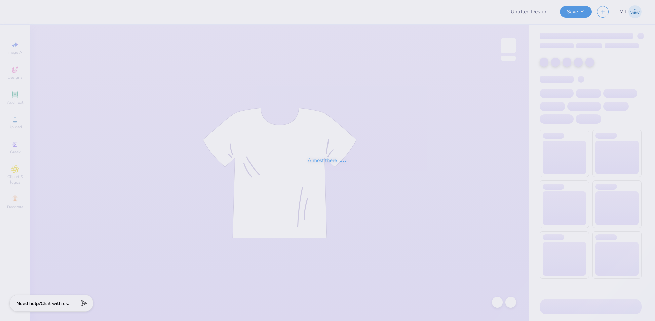
type input "FPS239786"
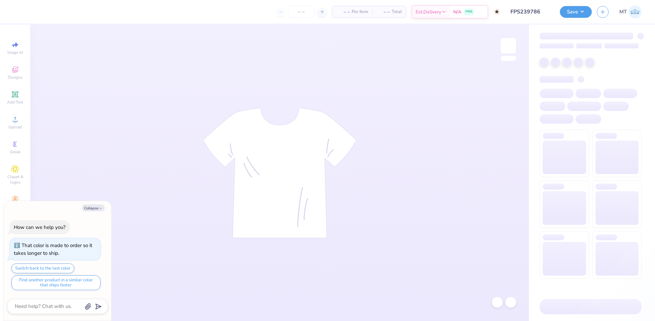
type textarea "x"
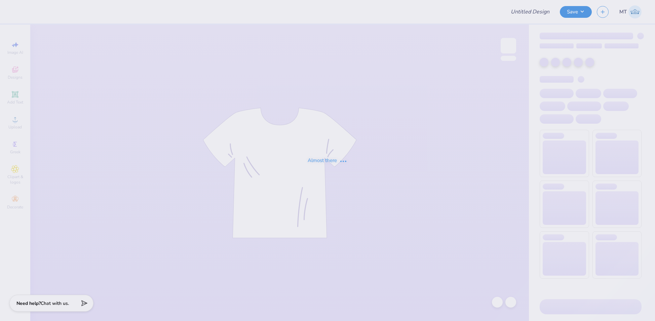
type input "FPS239787"
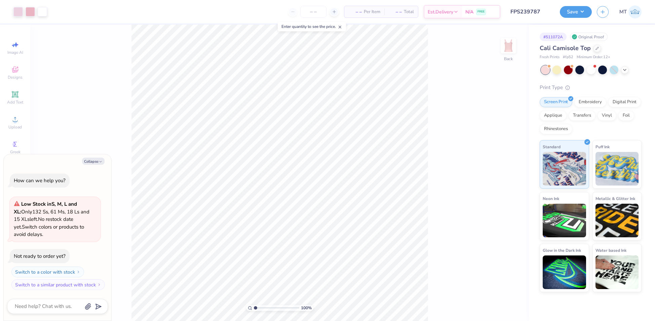
type textarea "x"
click at [592, 68] on div at bounding box center [591, 69] width 9 height 9
type input "1.38561902244954"
type textarea "x"
type input "1.38561902244954"
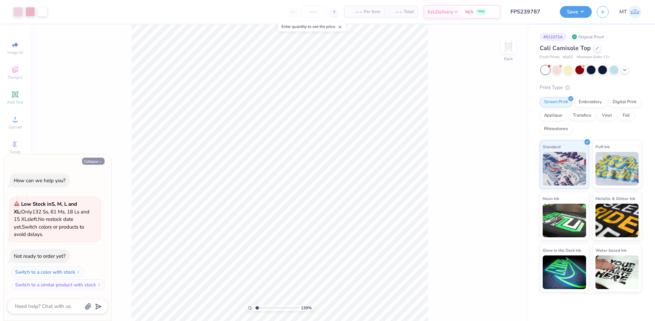
type textarea "x"
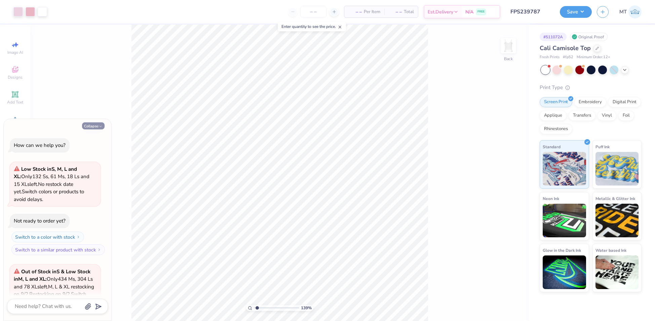
scroll to position [75, 0]
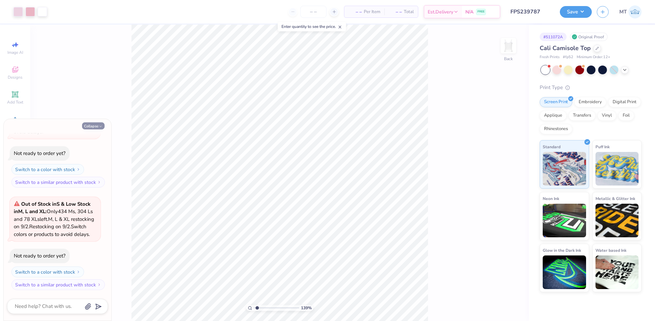
click at [91, 164] on div "Switch to a color with stock Switch to a similar product with stock" at bounding box center [55, 176] width 91 height 24
type input "1.38561902244954"
type textarea "x"
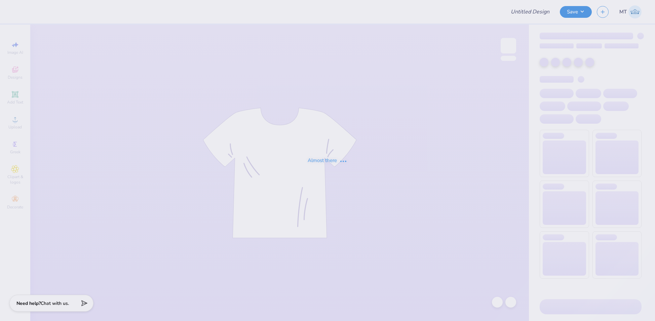
type input "FPS239788"
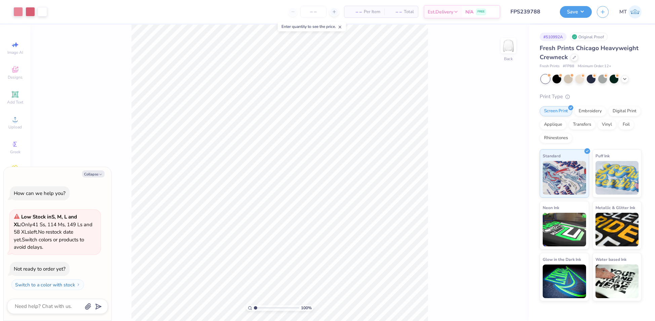
type textarea "x"
type input "6.29842867953133"
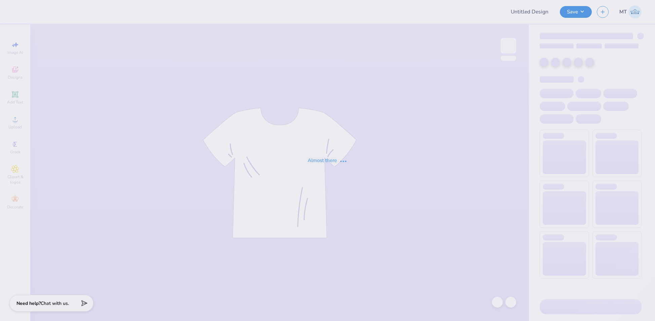
type input "FPS239794"
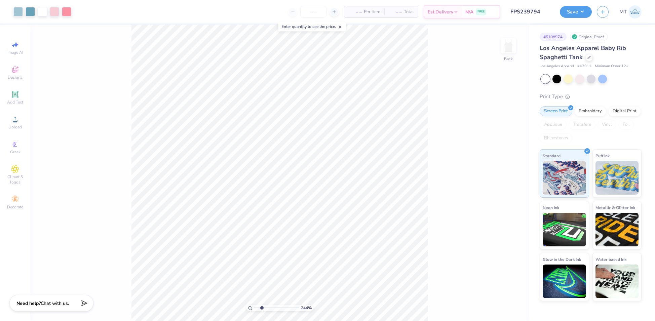
type input "1"
